Goal: Task Accomplishment & Management: Manage account settings

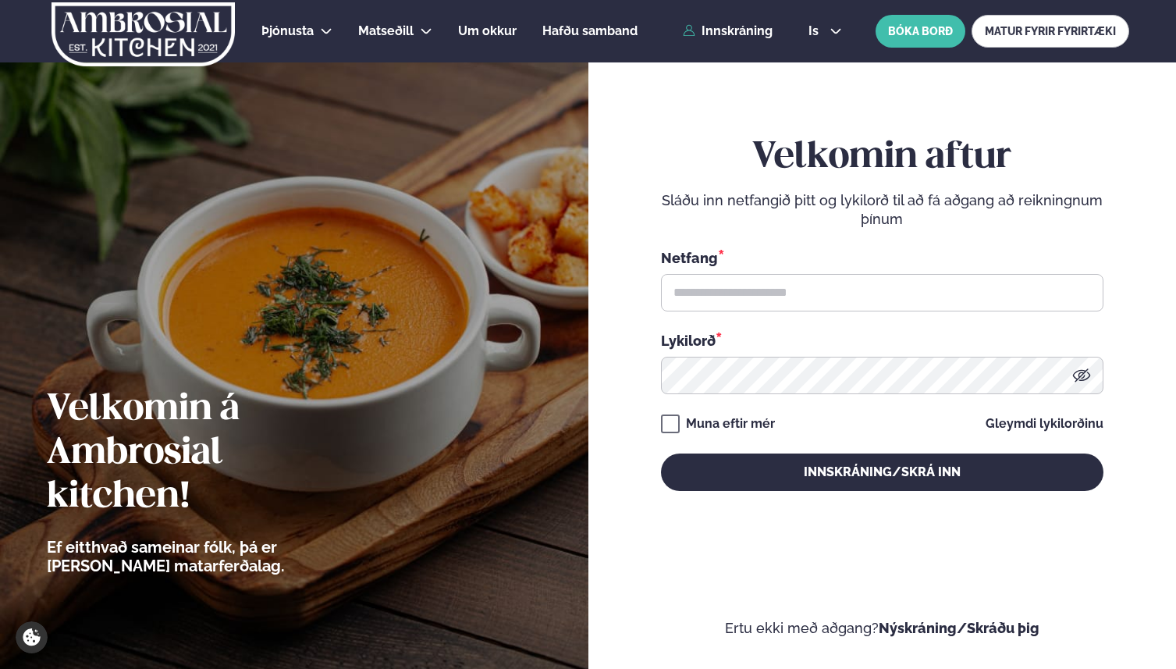
click at [1061, 300] on input "text" at bounding box center [882, 292] width 442 height 37
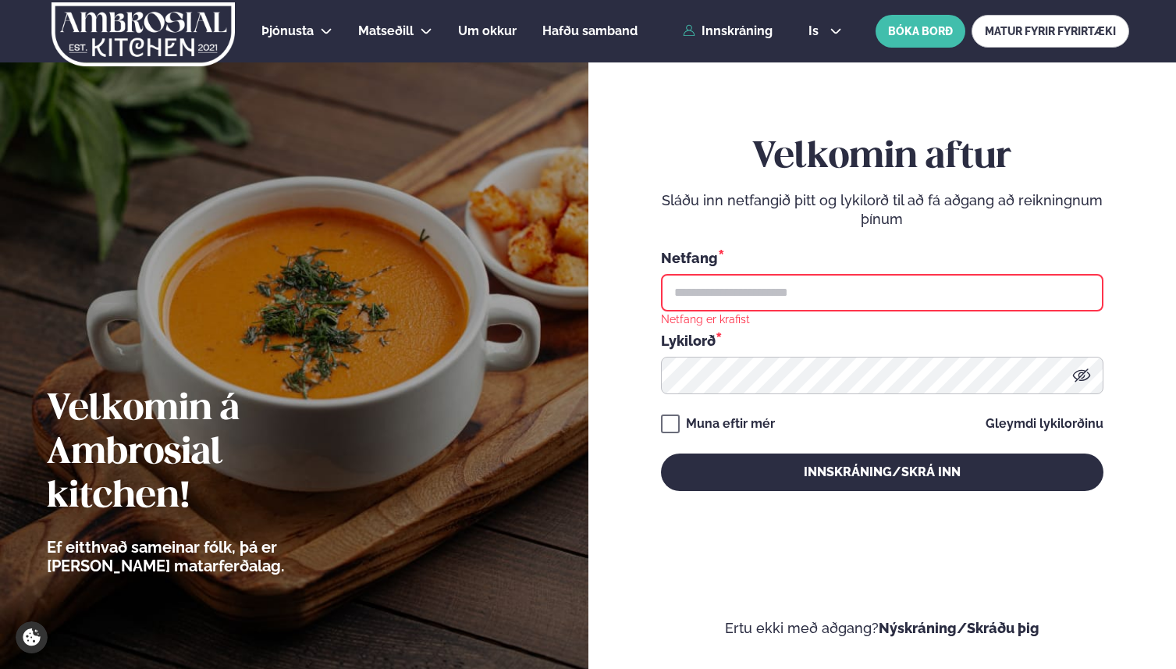
type input "**********"
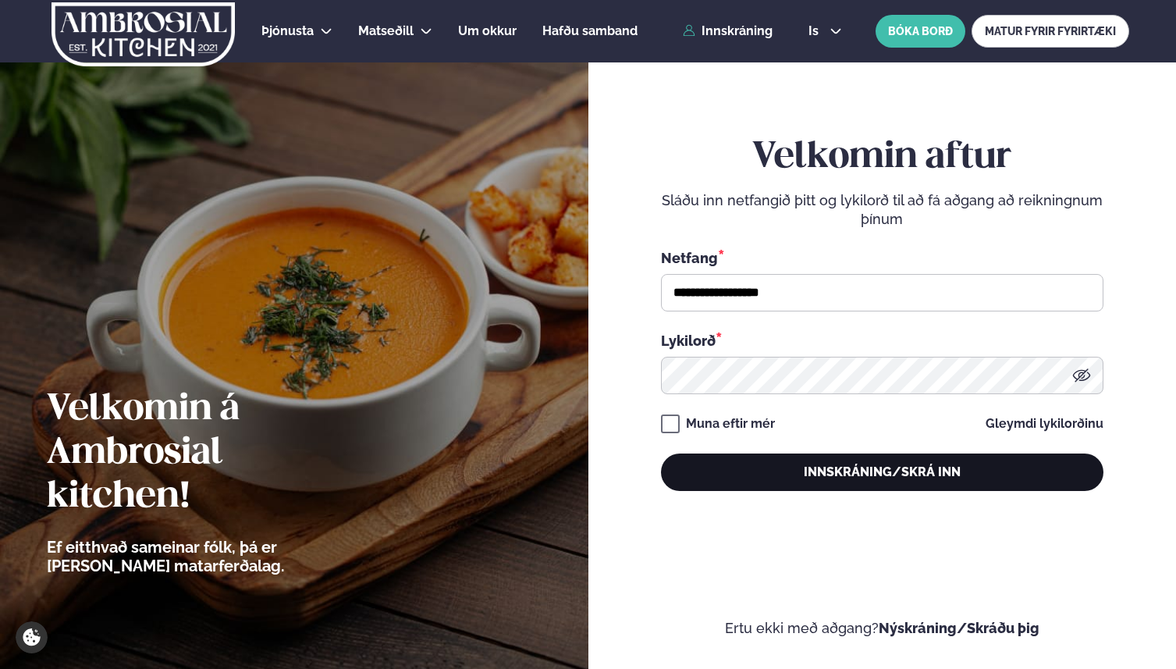
click at [745, 454] on button "Innskráning/Skrá inn" at bounding box center [882, 471] width 442 height 37
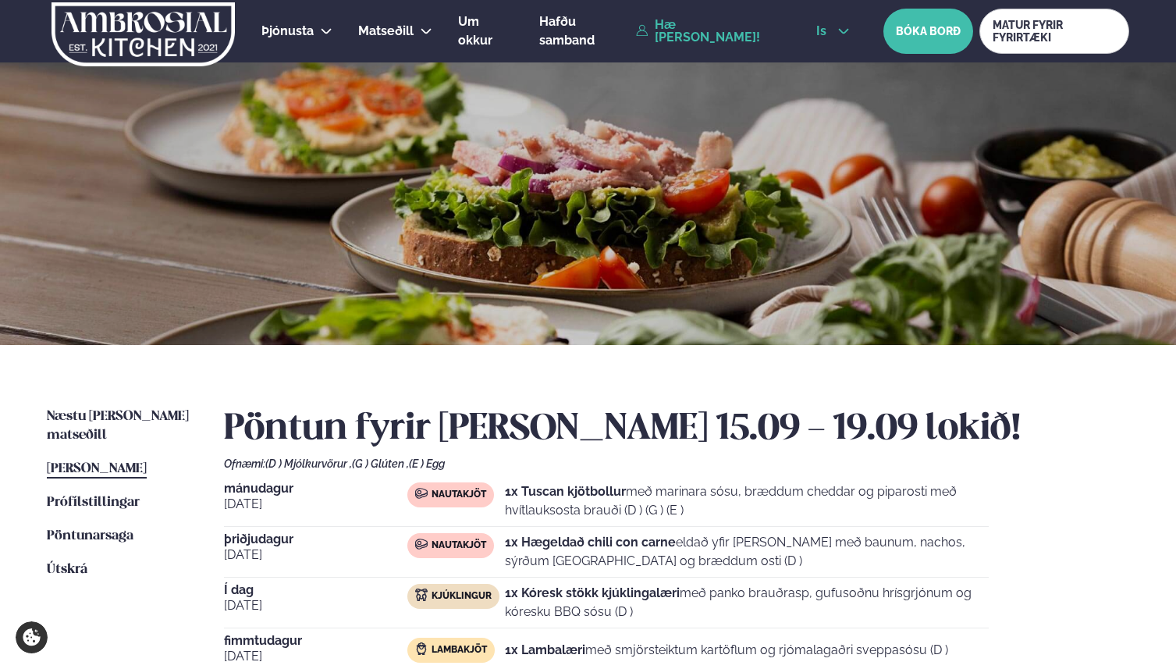
click at [831, 30] on span "is" at bounding box center [823, 31] width 15 height 12
click at [842, 58] on link "en" at bounding box center [833, 59] width 59 height 31
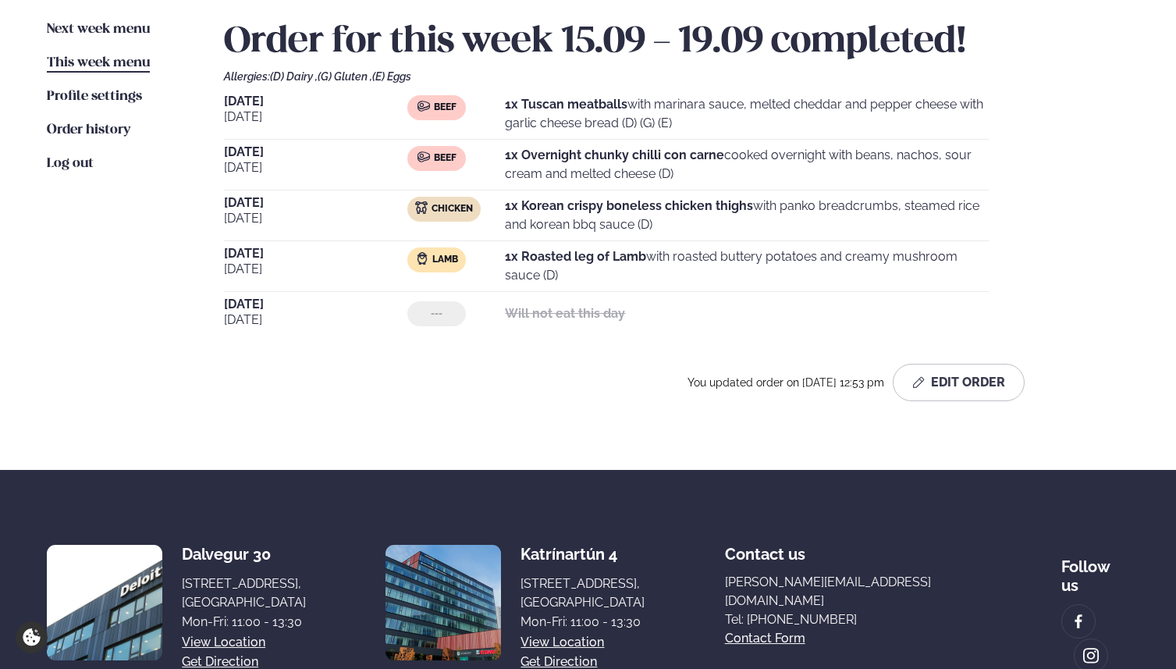
scroll to position [394, 0]
